Goal: Transaction & Acquisition: Purchase product/service

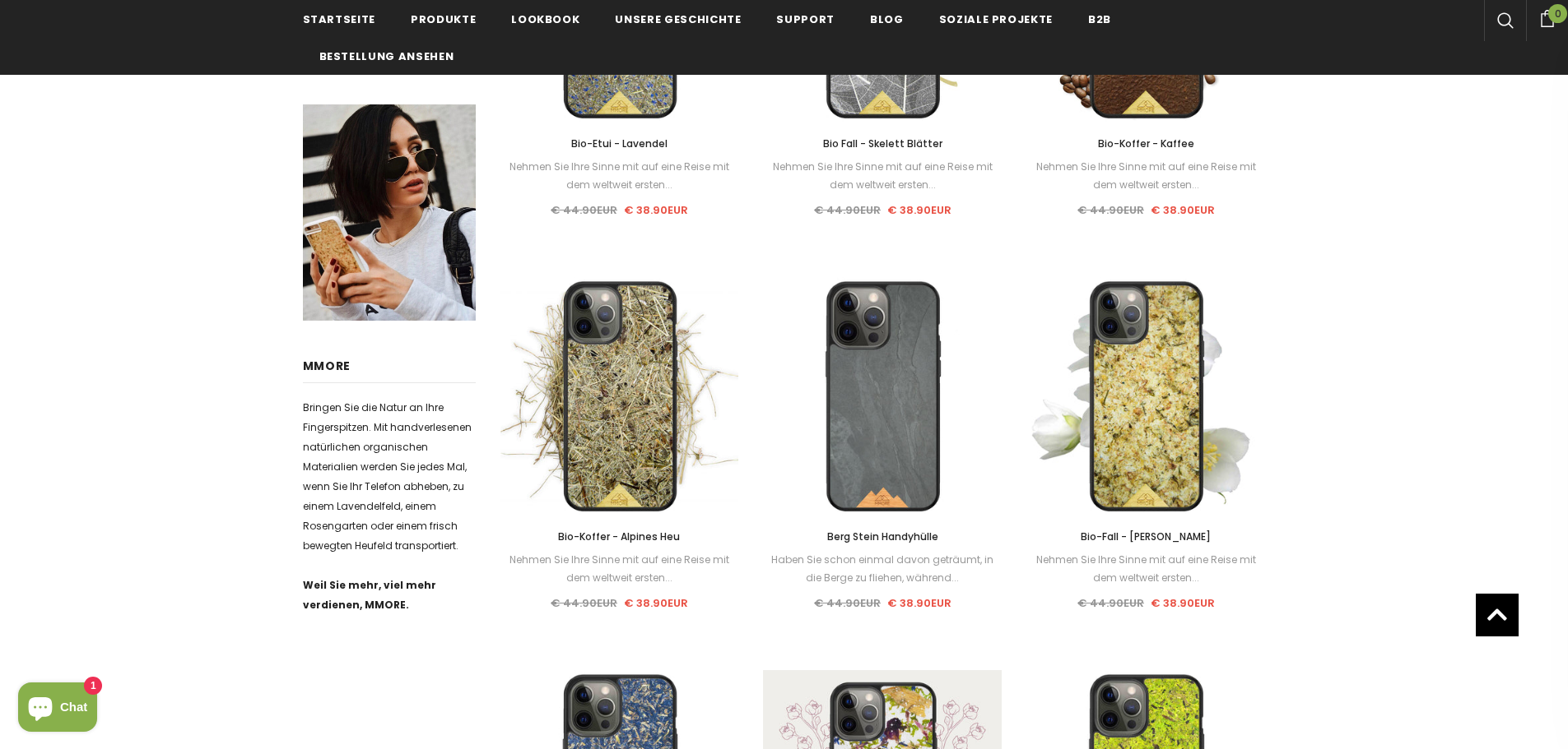
scroll to position [247, 0]
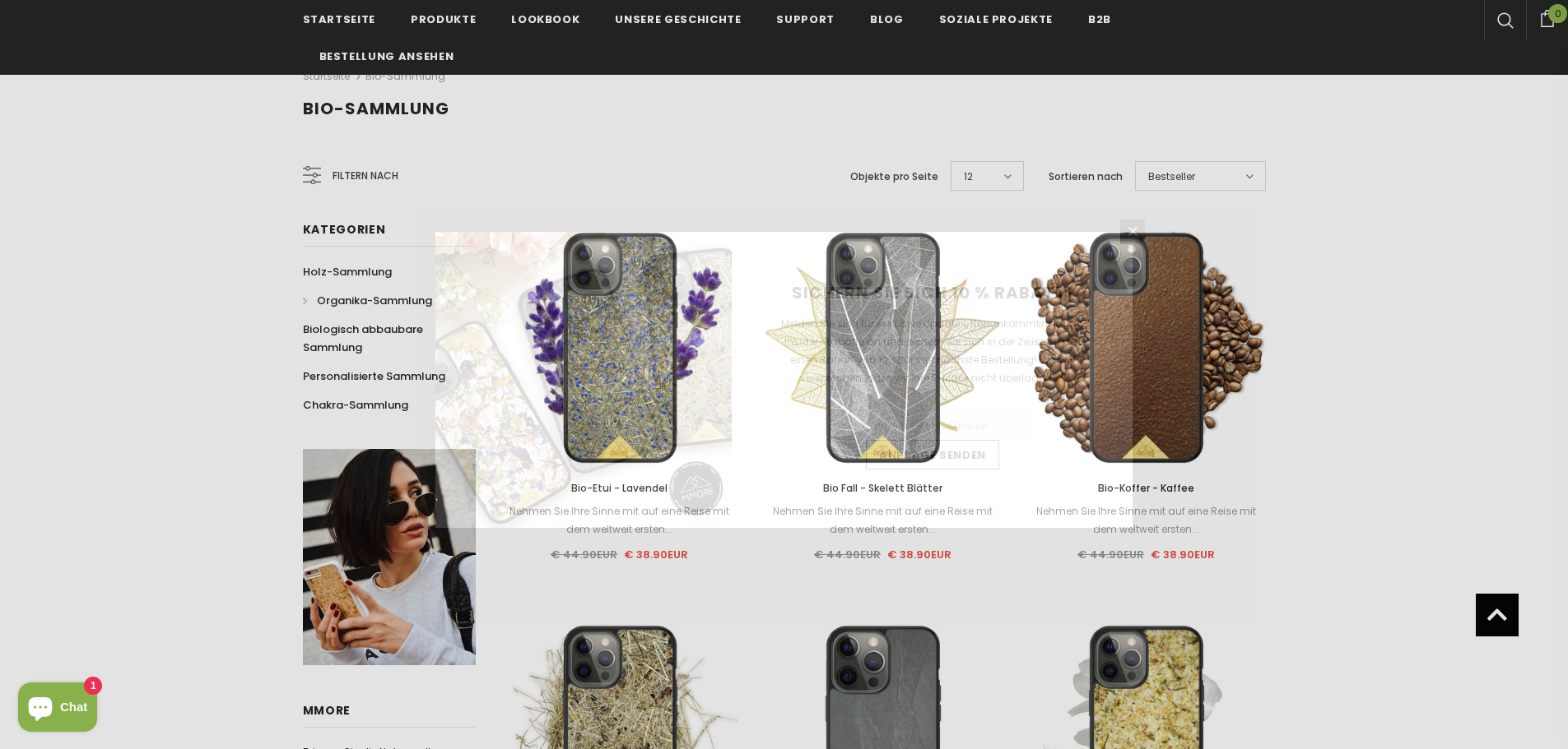
click at [628, 387] on img at bounding box center [583, 380] width 296 height 296
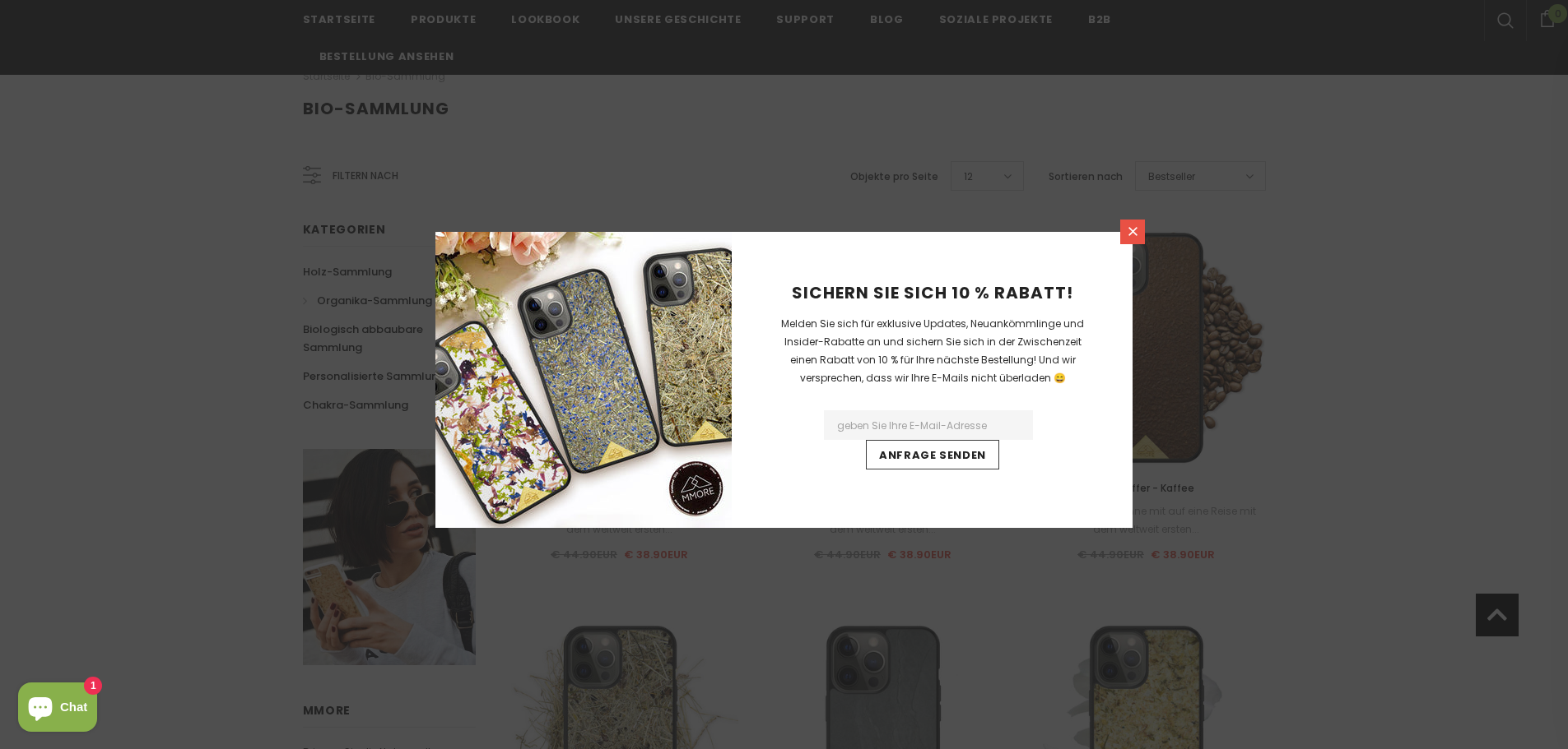
click at [1130, 232] on icon at bounding box center [1133, 232] width 14 height 14
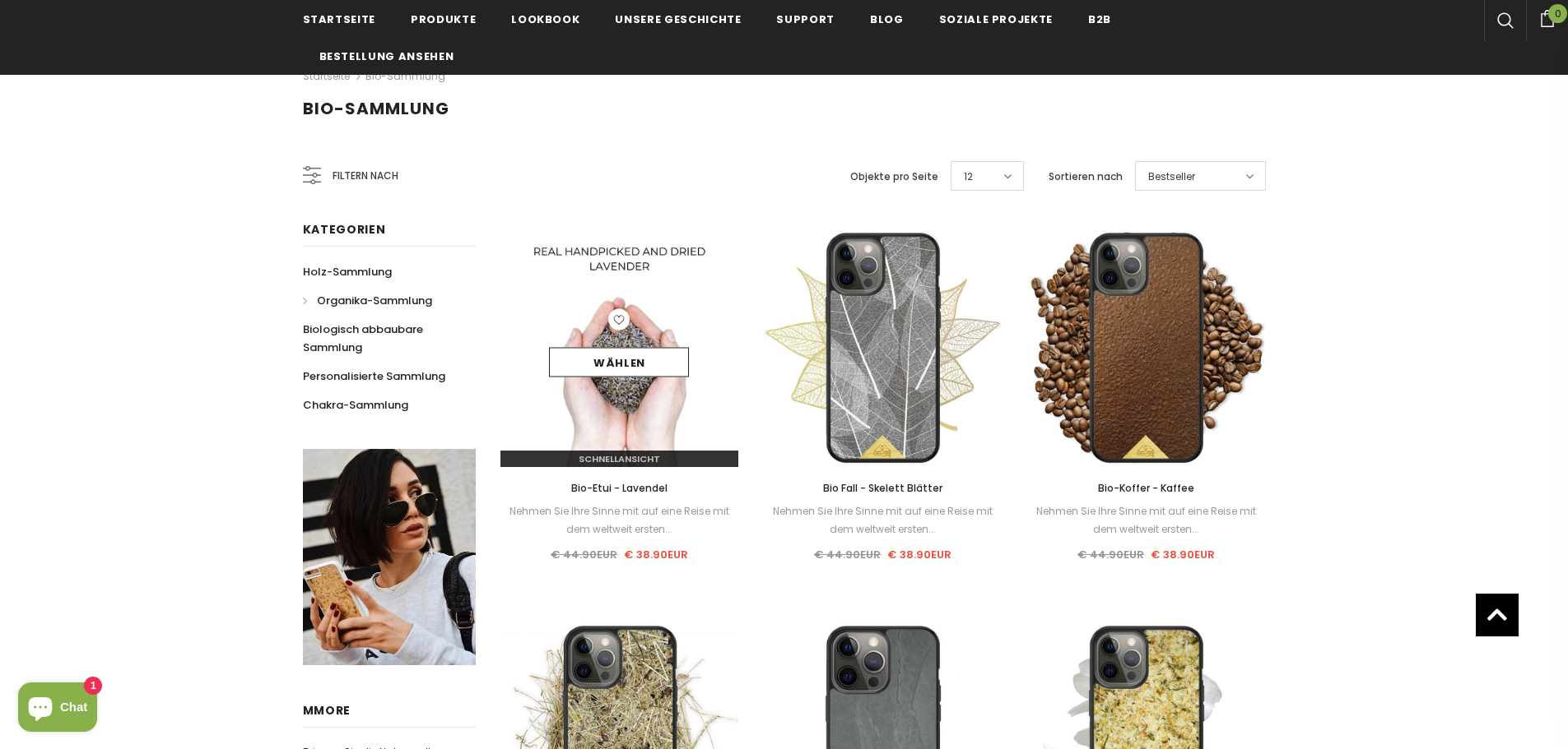
click at [622, 450] on div "Schnellansicht" at bounding box center [620, 453] width 239 height 29
click at [619, 359] on link "Wählen" at bounding box center [619, 363] width 140 height 29
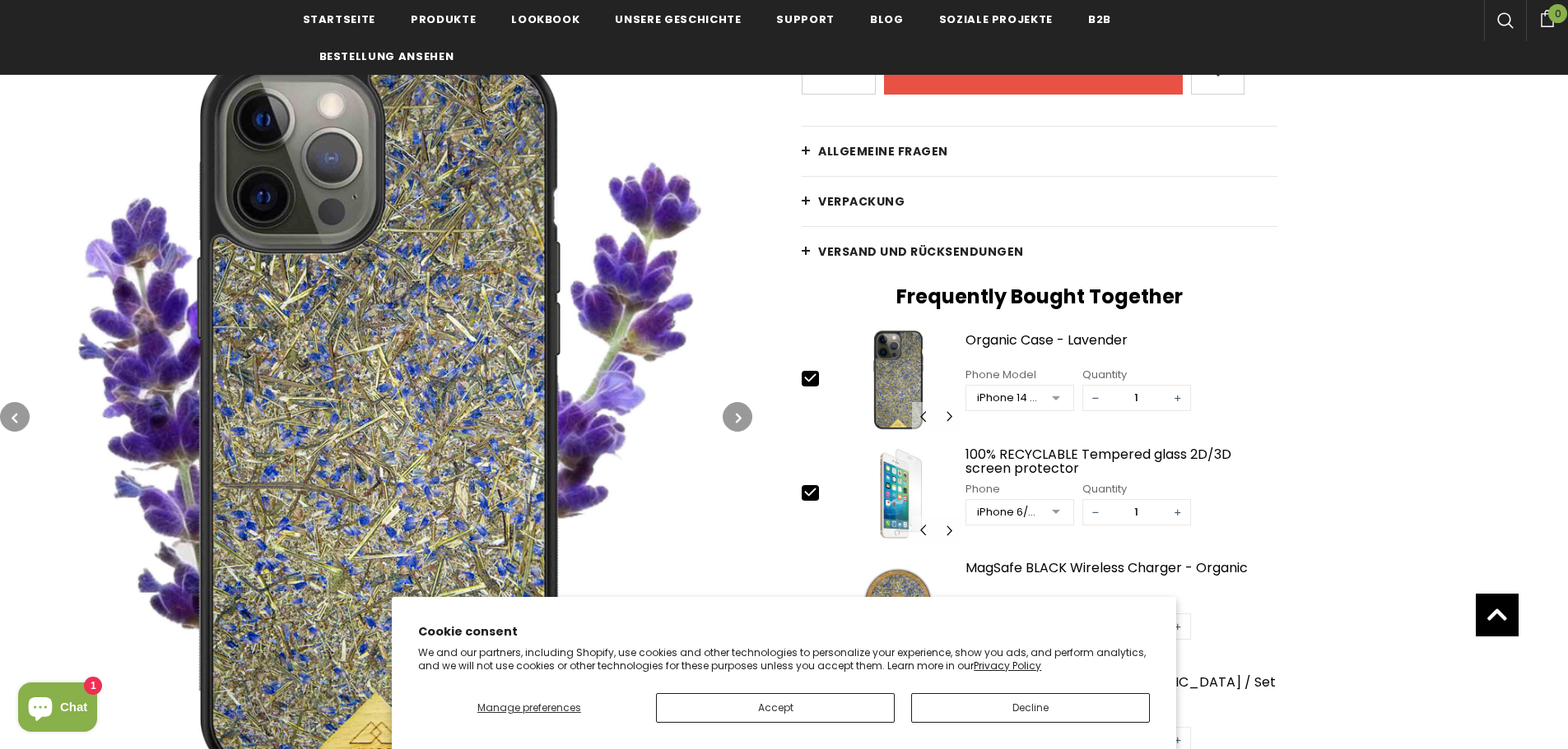
scroll to position [493, 0]
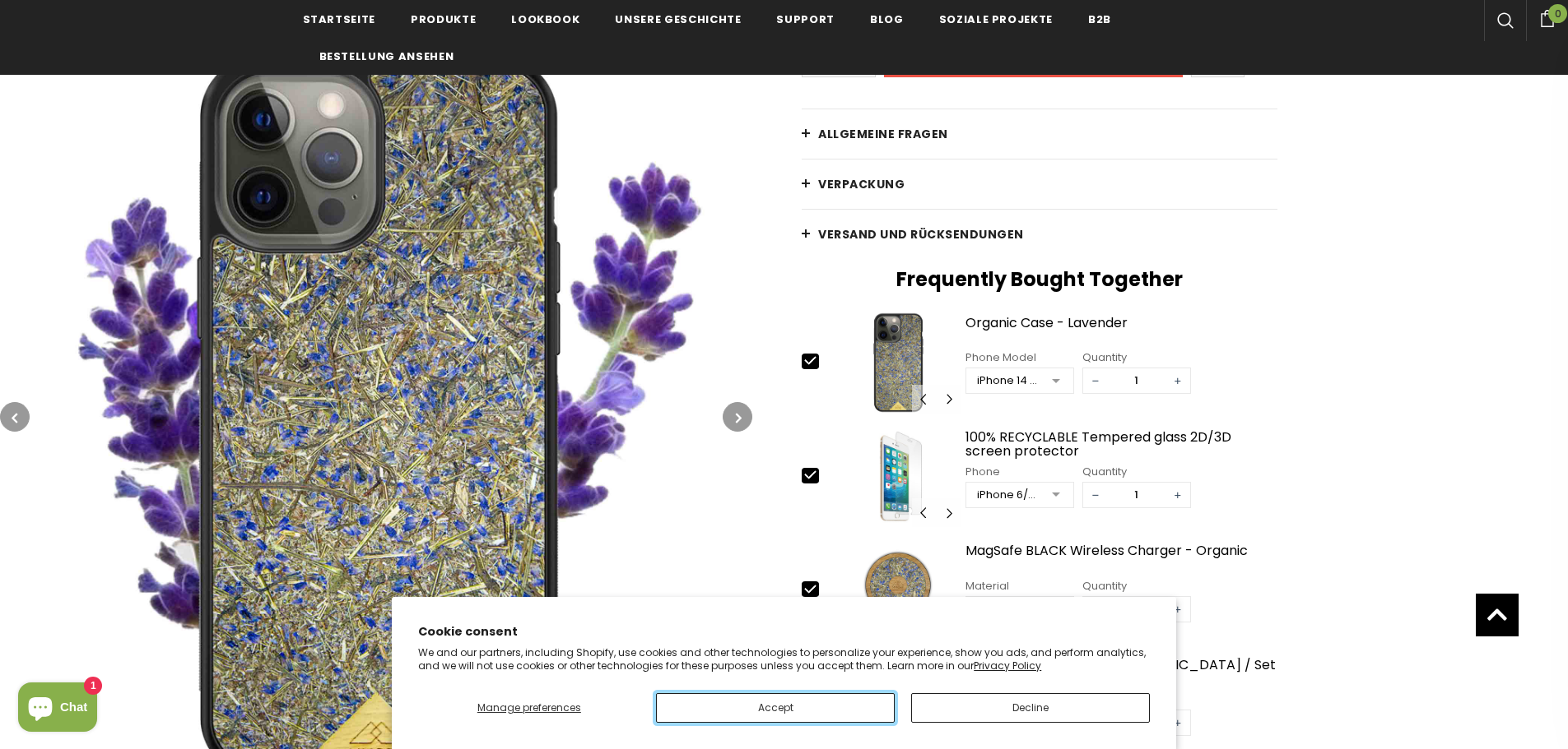
click at [759, 712] on button "Accept" at bounding box center [775, 708] width 239 height 29
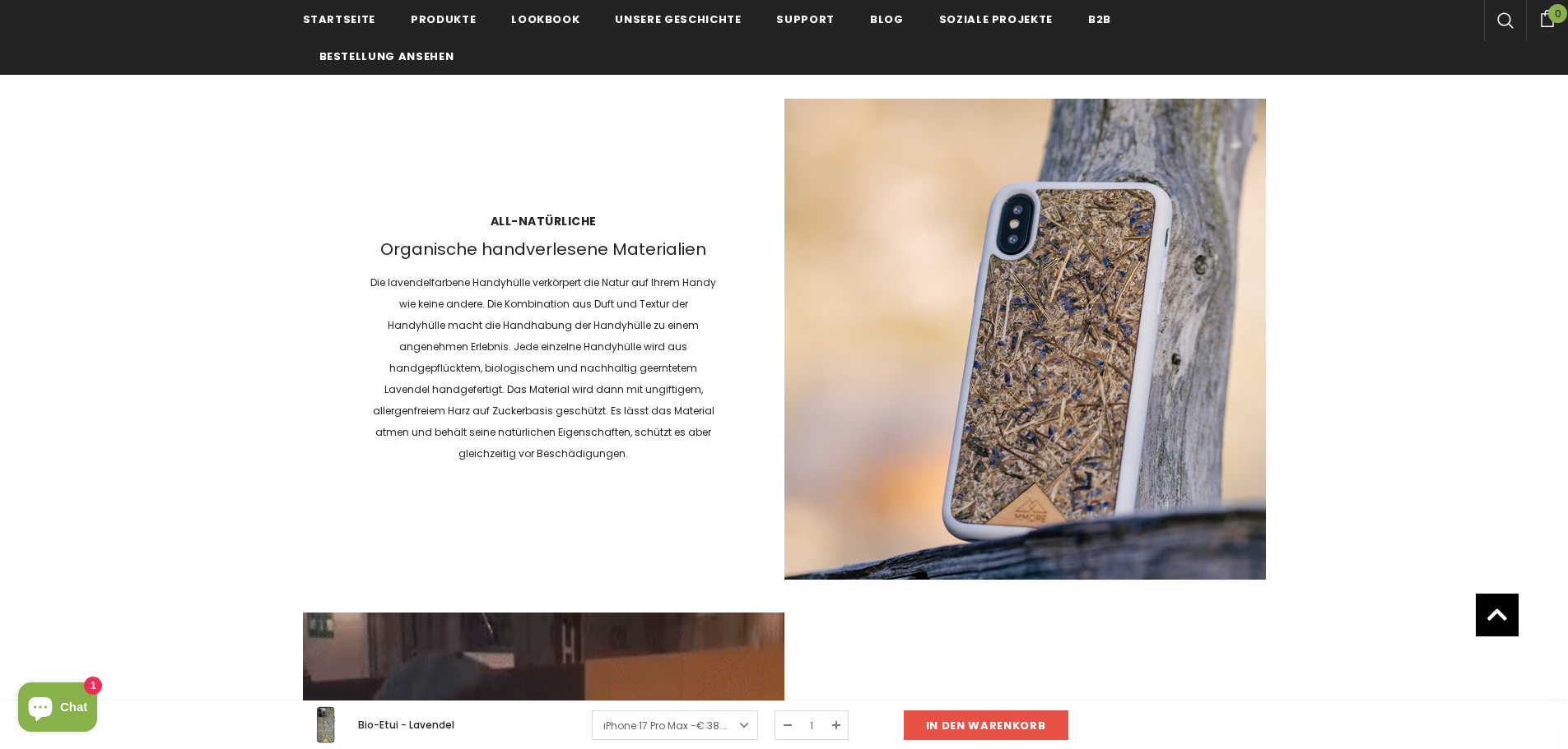
scroll to position [2385, 0]
